Goal: Transaction & Acquisition: Subscribe to service/newsletter

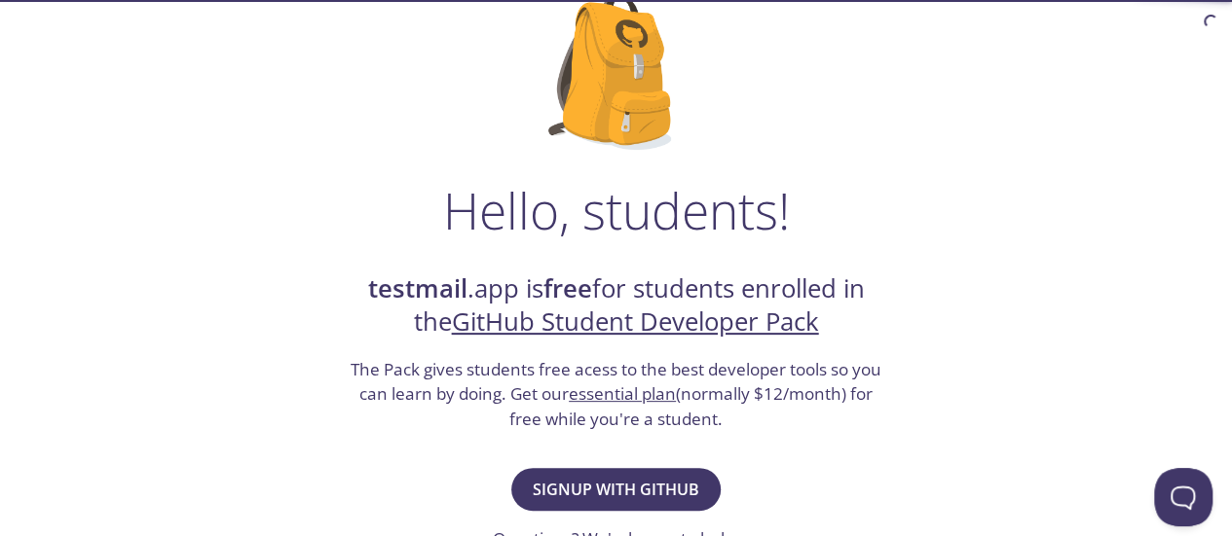
scroll to position [195, 0]
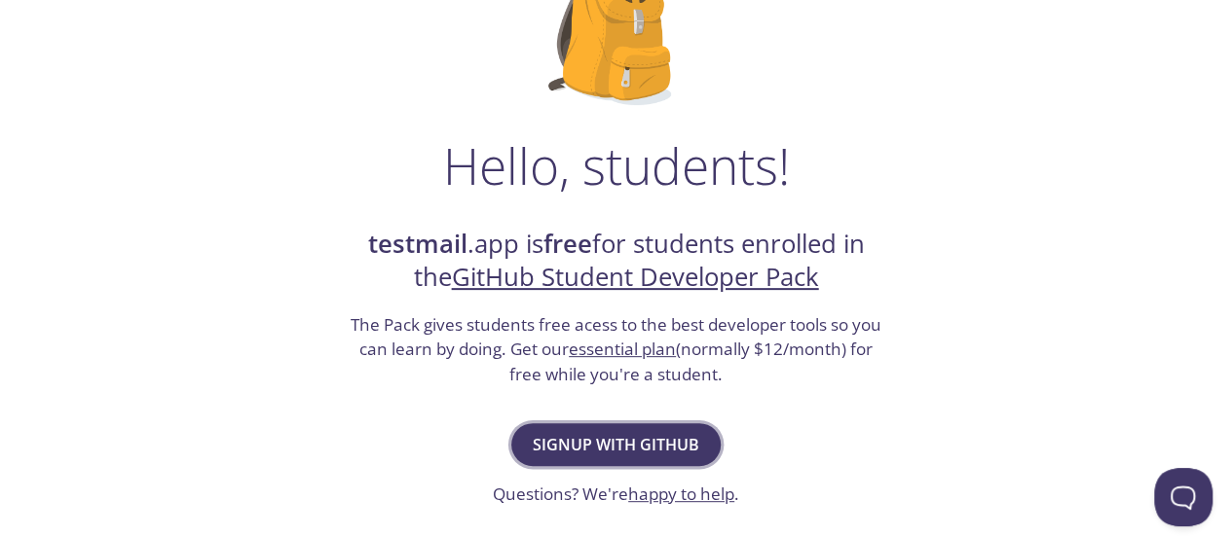
click at [534, 425] on button "Signup with GitHub" at bounding box center [615, 444] width 209 height 43
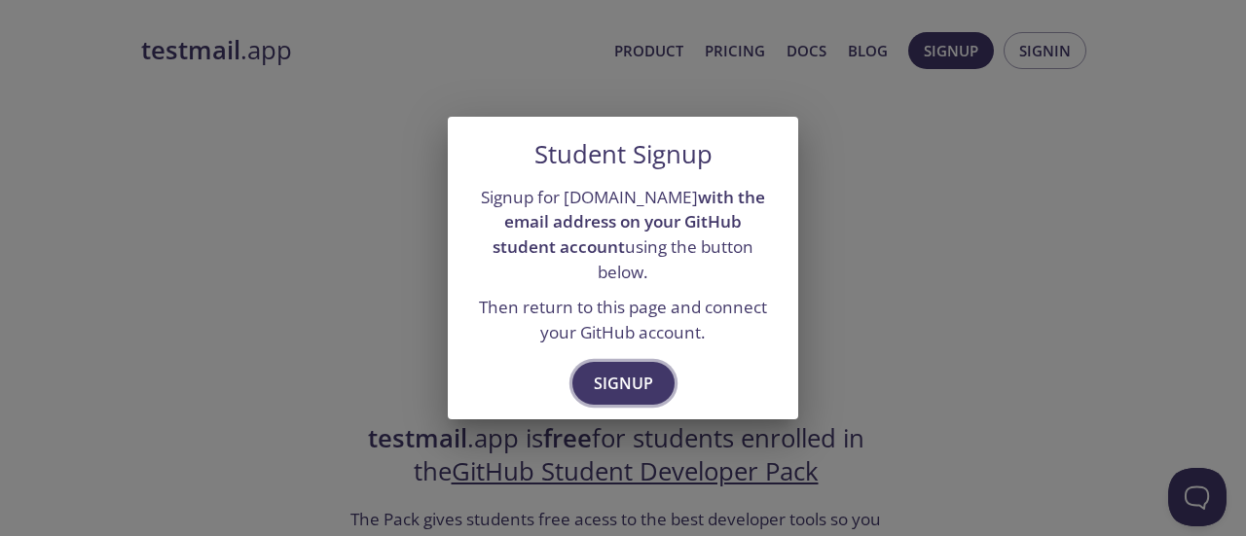
click at [599, 373] on span "Signup" at bounding box center [623, 383] width 59 height 27
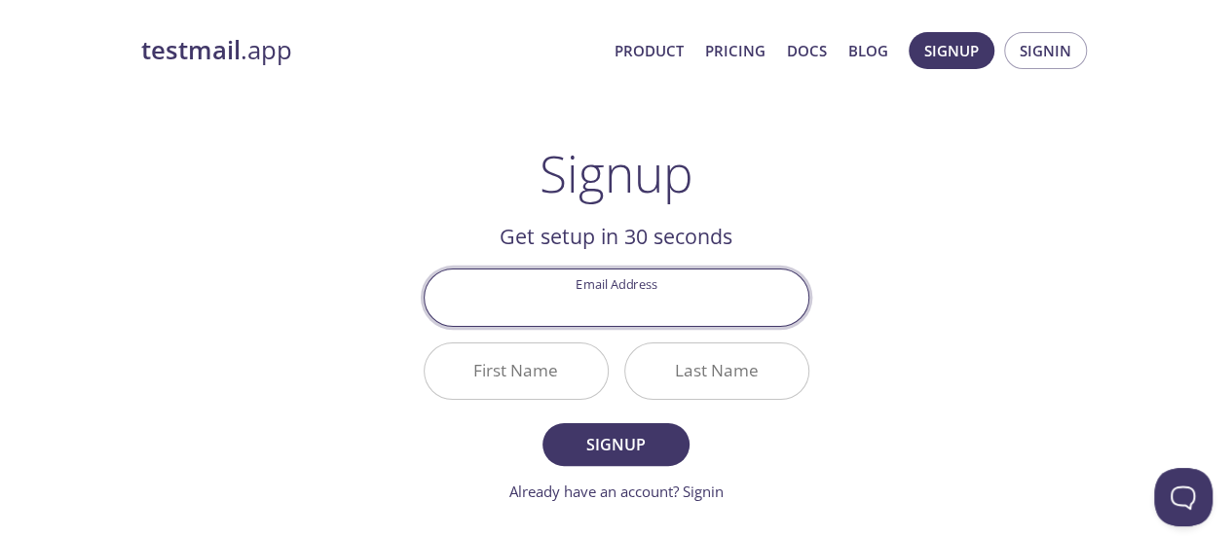
click at [621, 298] on input "Email Address" at bounding box center [616, 297] width 384 height 55
type input "[PERSON_NAME][EMAIL_ADDRESS][DOMAIN_NAME]"
click at [512, 400] on div "First Name" at bounding box center [516, 371] width 201 height 73
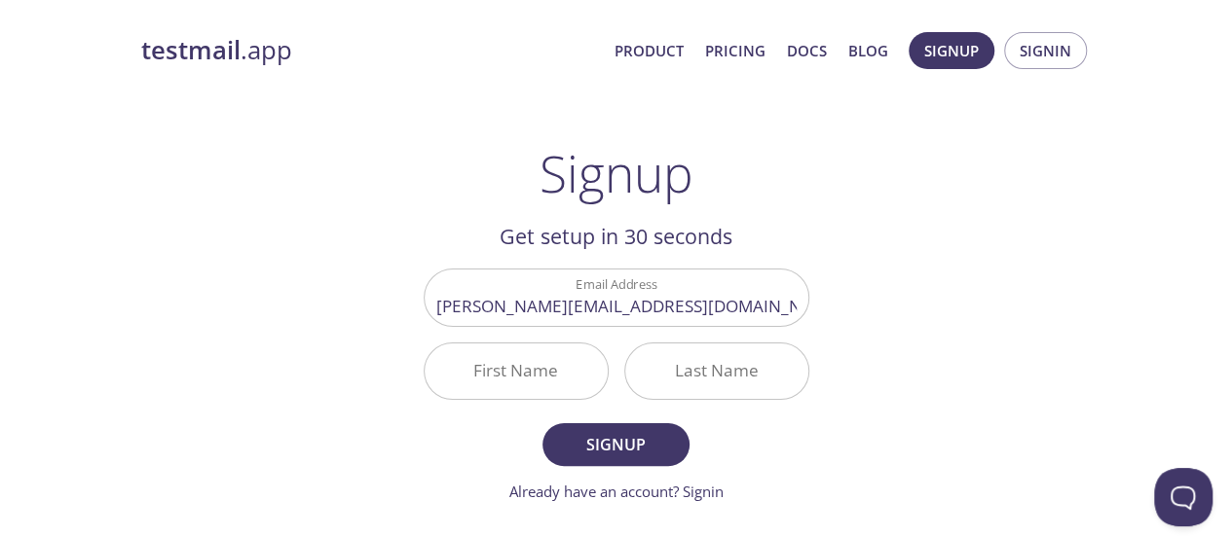
click at [532, 354] on input "First Name" at bounding box center [515, 371] width 183 height 55
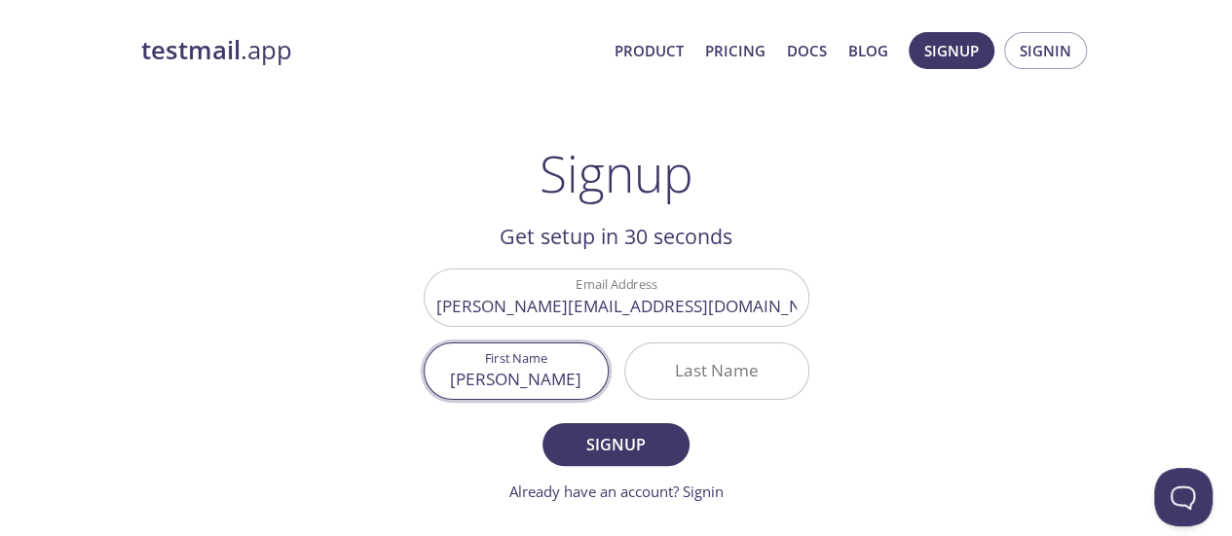
type input "[PERSON_NAME]"
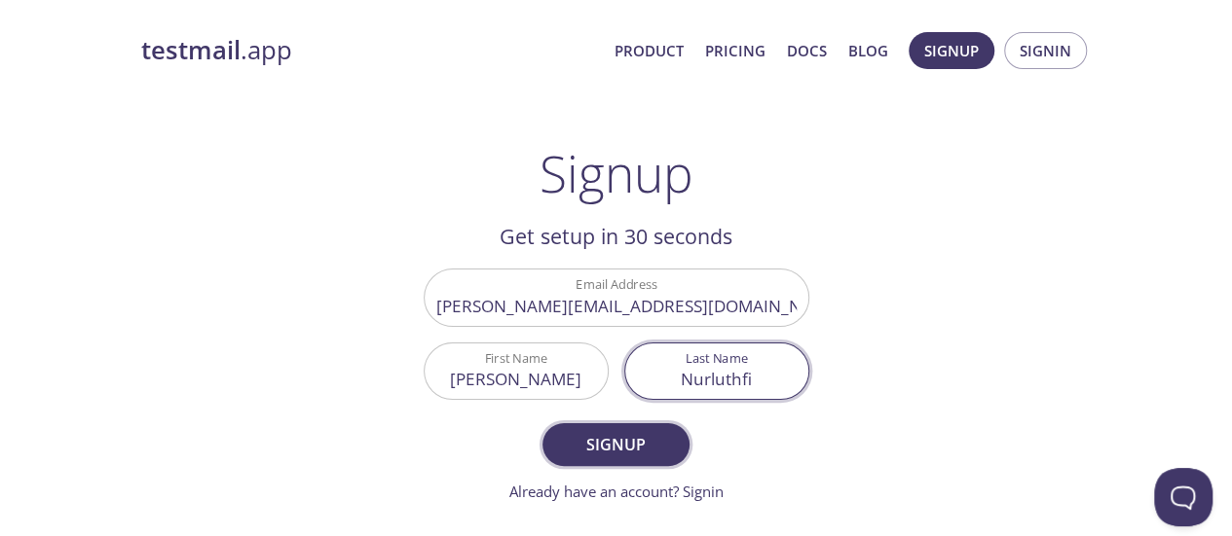
type input "Nurluthfi"
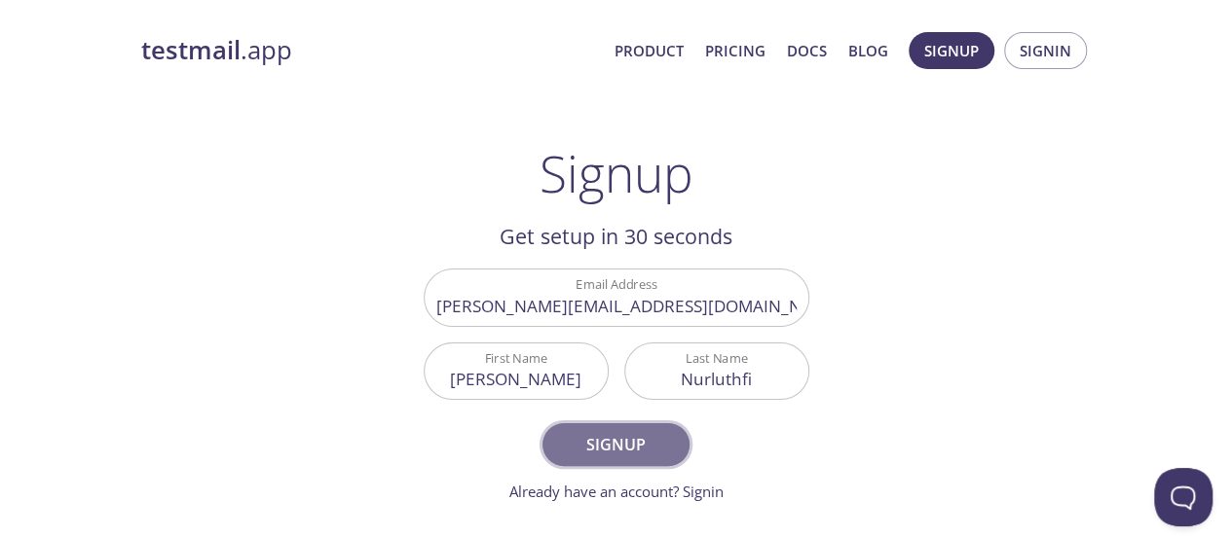
click at [567, 445] on span "Signup" at bounding box center [615, 444] width 103 height 27
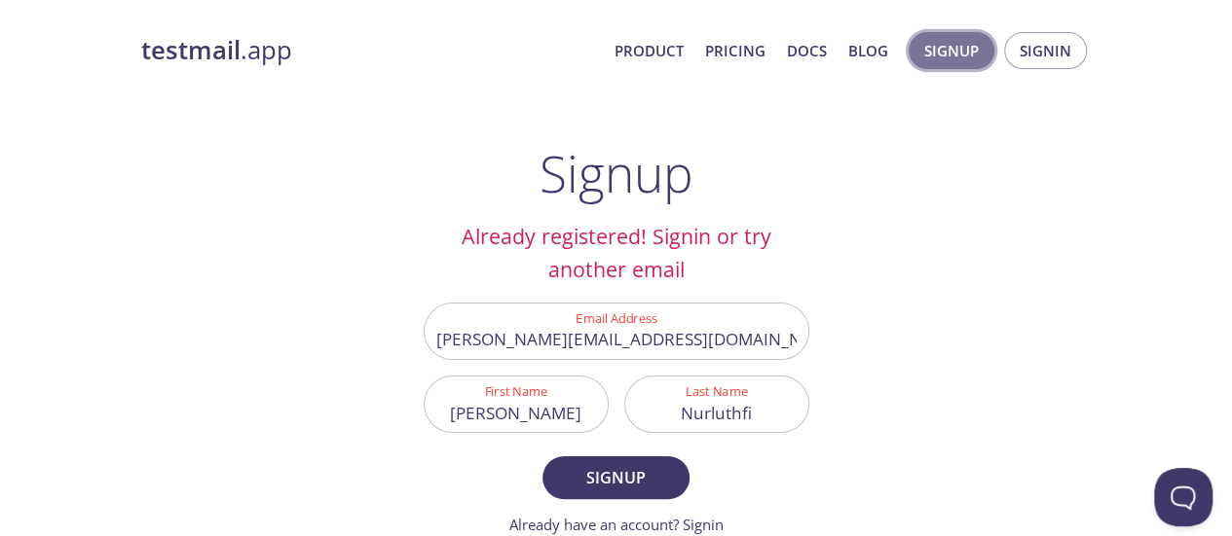
click at [976, 46] on span "Signup" at bounding box center [951, 50] width 55 height 25
click at [1013, 50] on button "Signin" at bounding box center [1045, 50] width 83 height 37
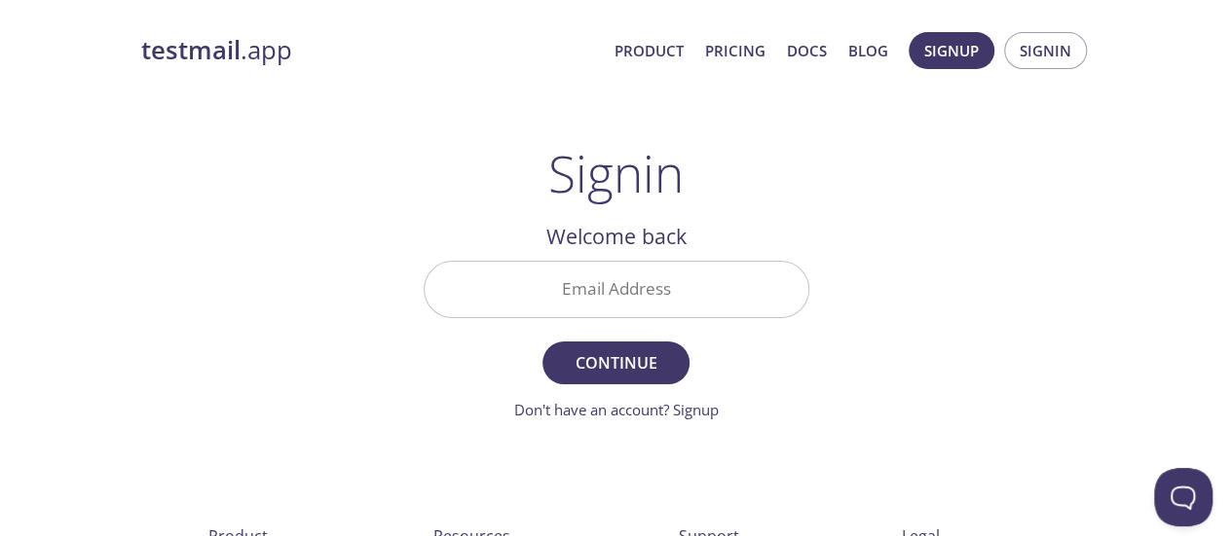
click at [665, 285] on input "Email Address" at bounding box center [616, 289] width 384 height 55
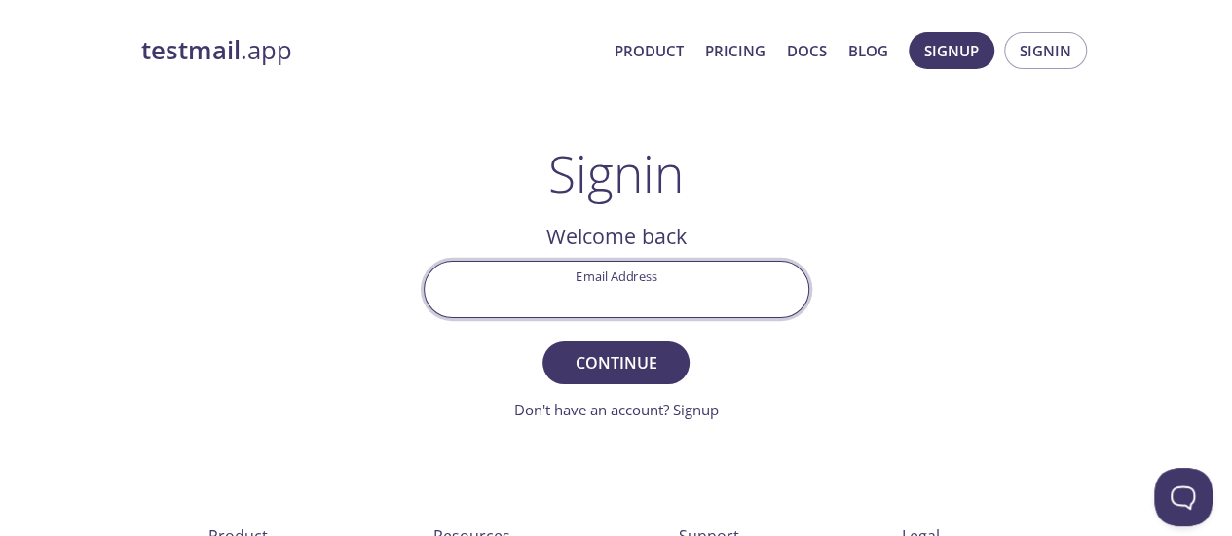
type input "[PERSON_NAME][EMAIL_ADDRESS][DOMAIN_NAME]"
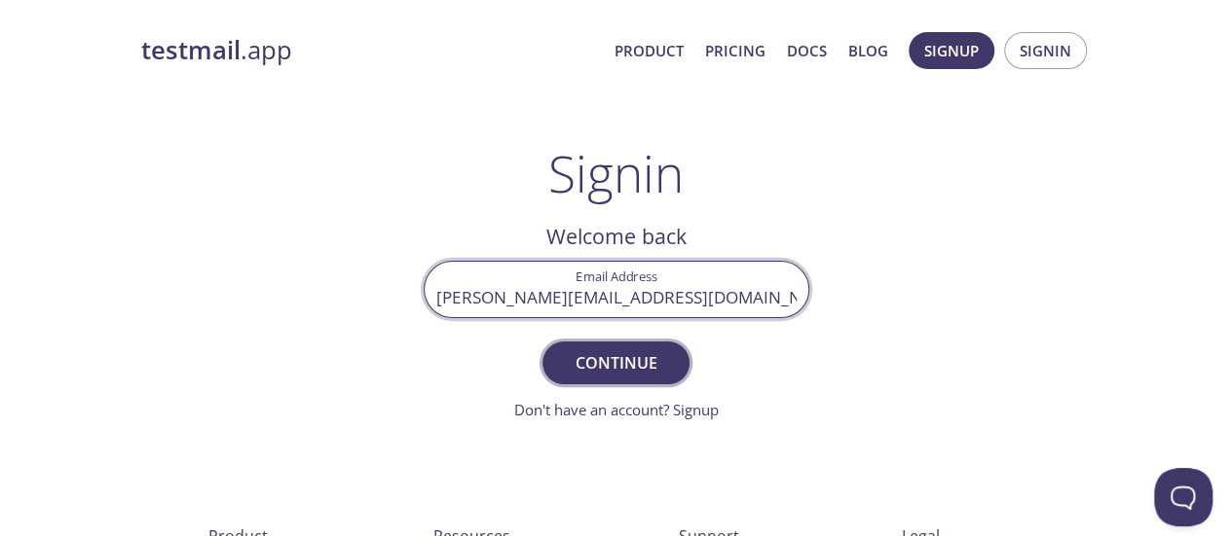
click at [654, 363] on span "Continue" at bounding box center [615, 363] width 103 height 27
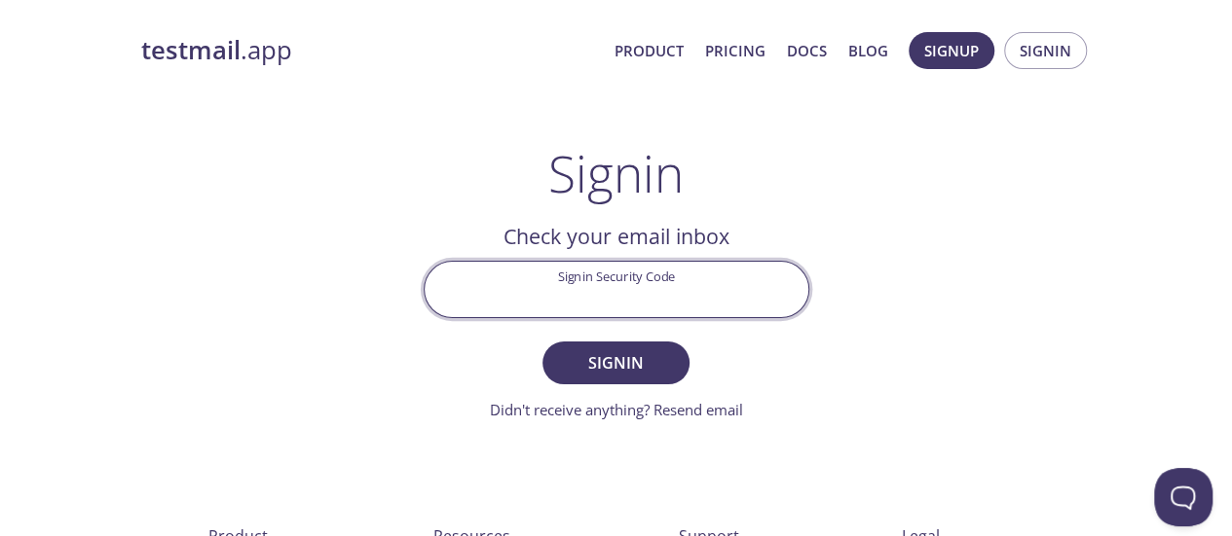
click at [660, 284] on input "Signin Security Code" at bounding box center [616, 289] width 384 height 55
paste input "9DN4U46"
type input "9DN4U46"
click at [542, 342] on button "Signin" at bounding box center [615, 363] width 146 height 43
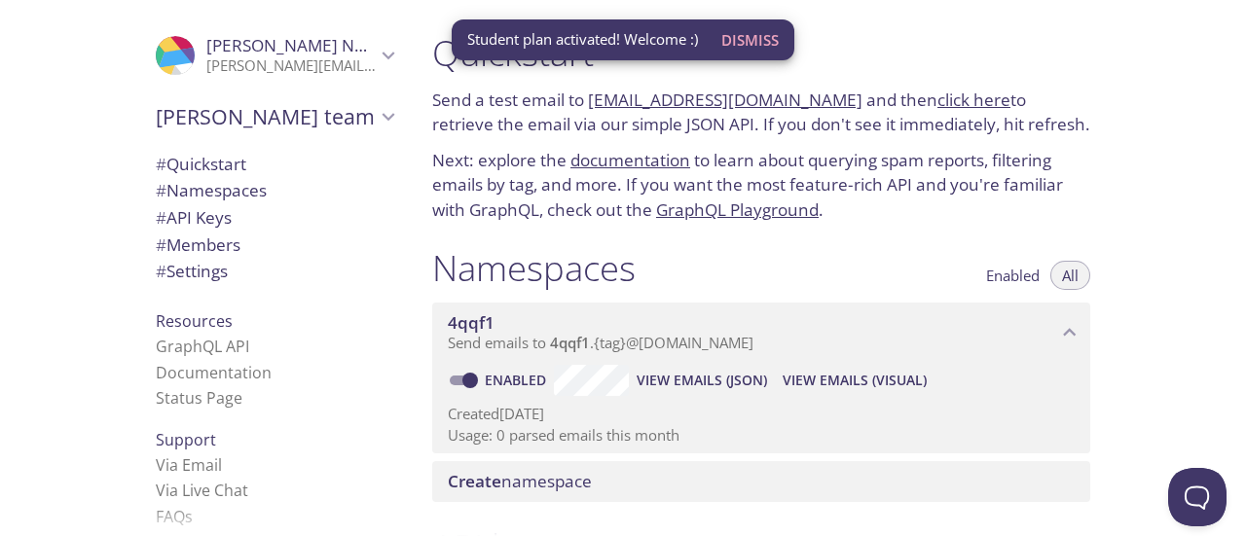
click at [750, 47] on span "Dismiss" at bounding box center [749, 39] width 57 height 25
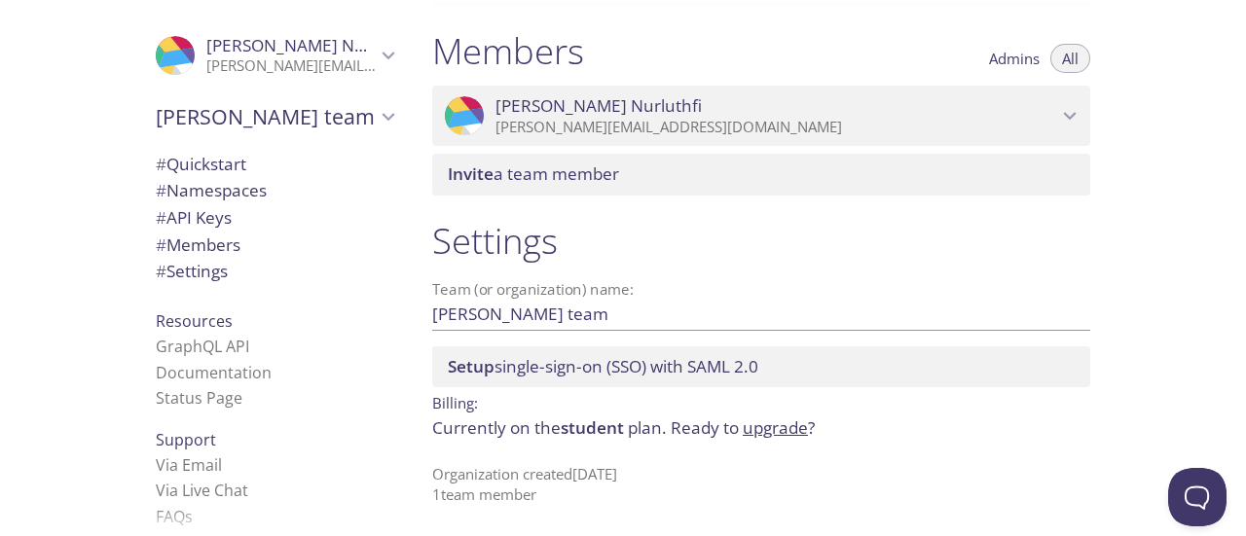
scroll to position [360, 0]
